Goal: Information Seeking & Learning: Learn about a topic

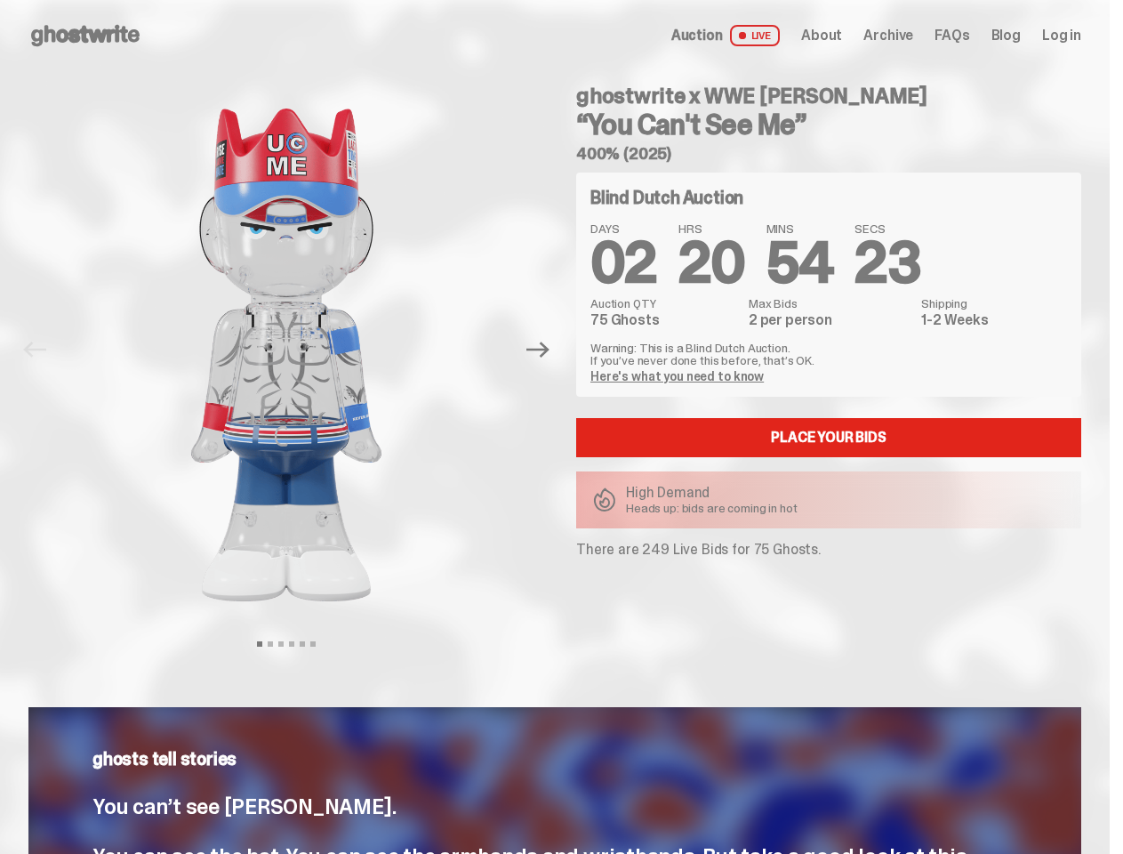
click at [561, 427] on div "ghostwrite x WWE [PERSON_NAME] “You Can't See Me” 400% (2025) Blind Dutch Aucti…" at bounding box center [818, 350] width 526 height 558
click at [297, 349] on img at bounding box center [287, 354] width 454 height 567
click at [545, 349] on icon "Next" at bounding box center [537, 350] width 23 height 16
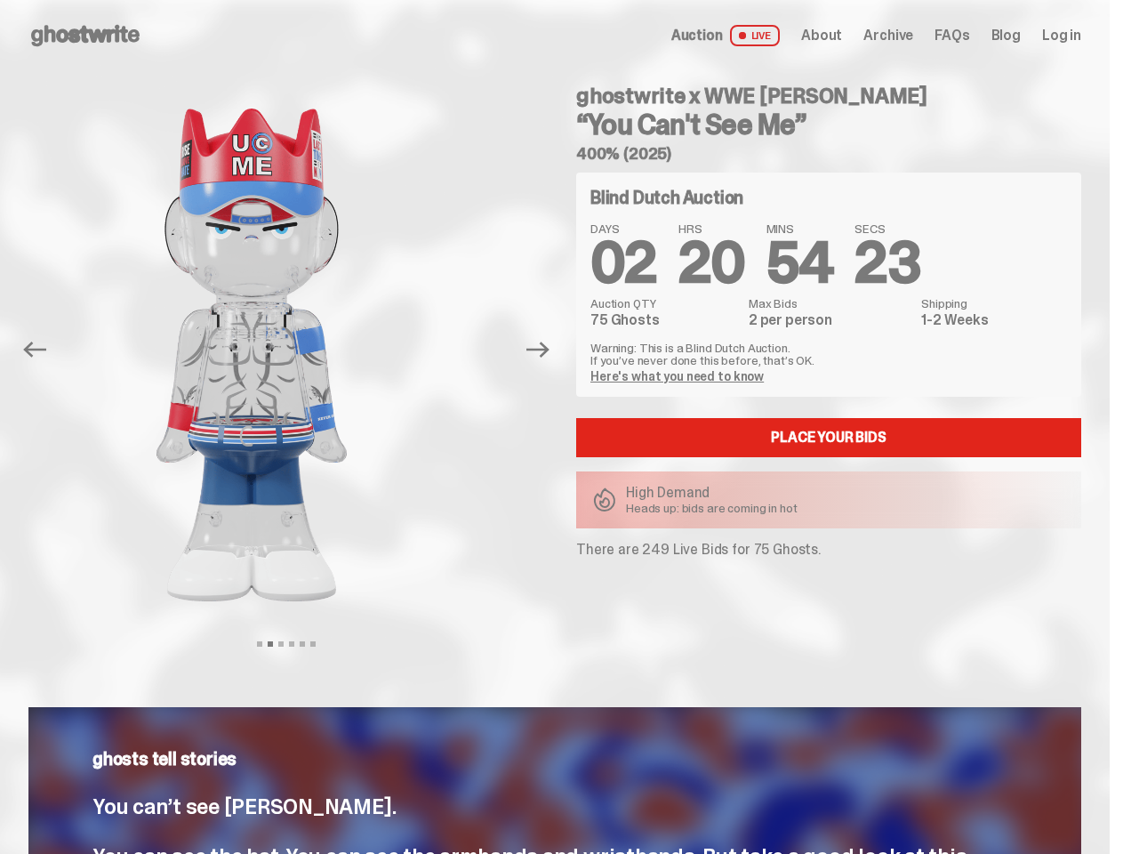
click at [0, 91] on div "ghostwrite x WWE [PERSON_NAME] “You Can't See Me” 400% (2025) Previous Next Vie…" at bounding box center [555, 367] width 1110 height 593
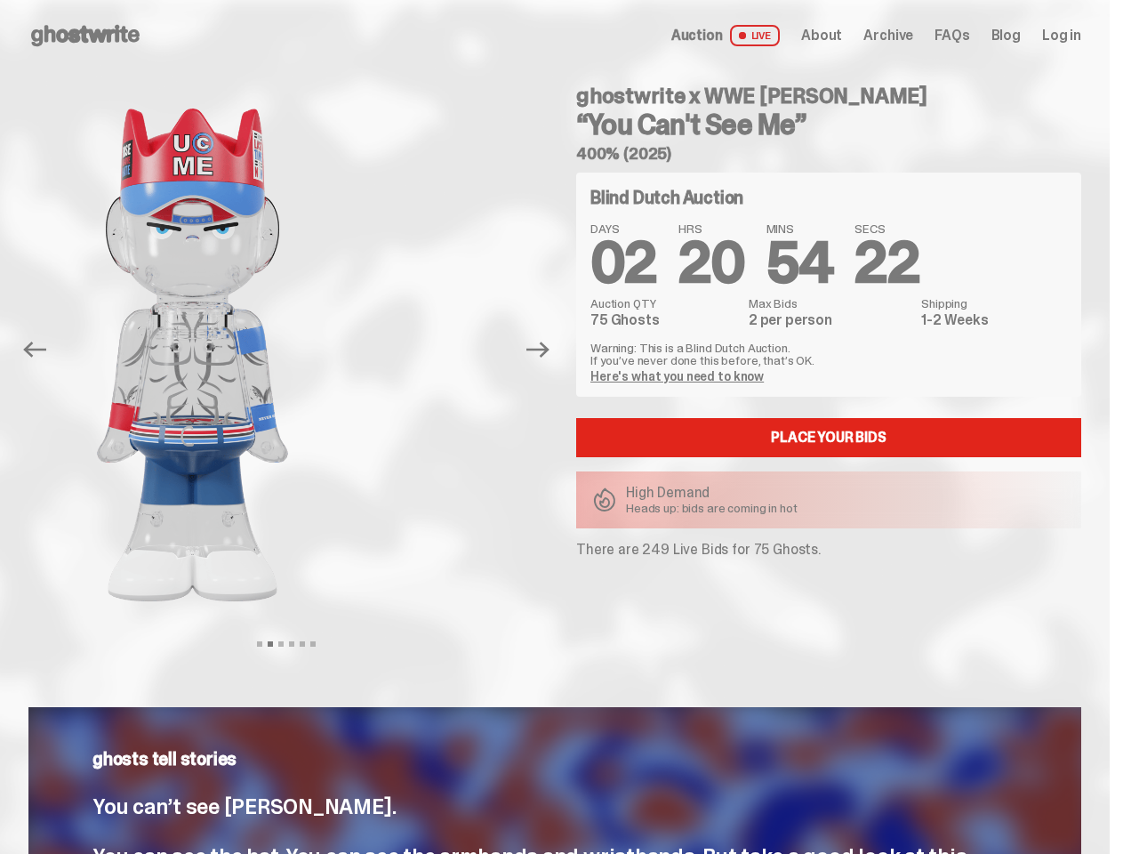
click at [679, 376] on link "Here's what you need to know" at bounding box center [676, 376] width 173 height 16
